Goal: Task Accomplishment & Management: Manage account settings

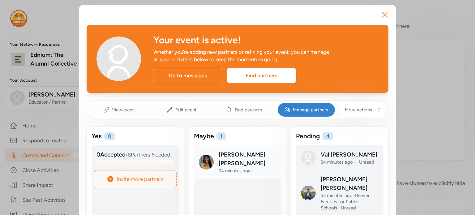
click at [200, 155] on link at bounding box center [242, 166] width 87 height 33
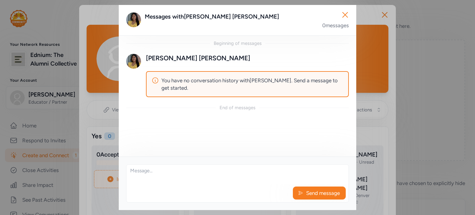
click at [130, 61] on img at bounding box center [133, 61] width 15 height 15
click at [343, 15] on icon "button" at bounding box center [345, 15] width 10 height 10
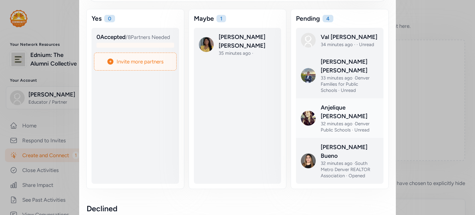
scroll to position [116, 0]
